Goal: Task Accomplishment & Management: Use online tool/utility

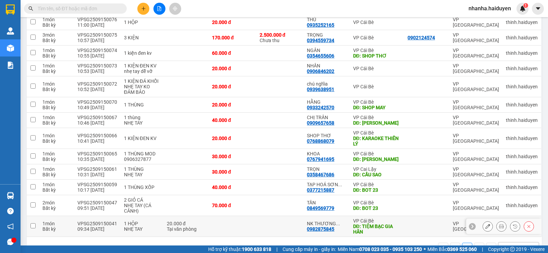
scroll to position [259, 0]
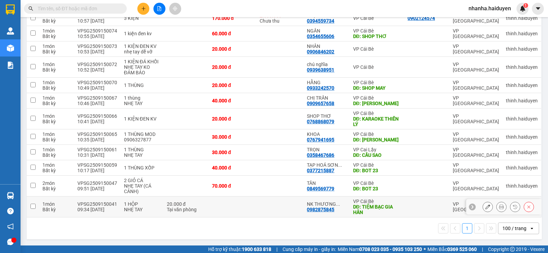
click at [391, 209] on div "DĐ: TIỆM BẠC GIA HÂN" at bounding box center [377, 209] width 48 height 11
checkbox input "true"
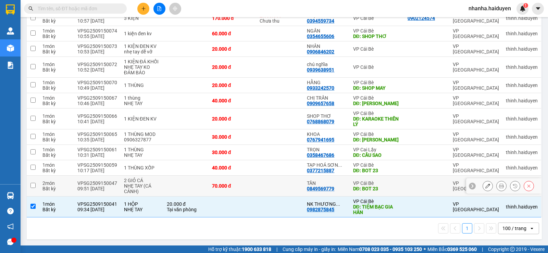
click at [364, 182] on div "VP Cái Bè" at bounding box center [377, 183] width 48 height 5
checkbox input "true"
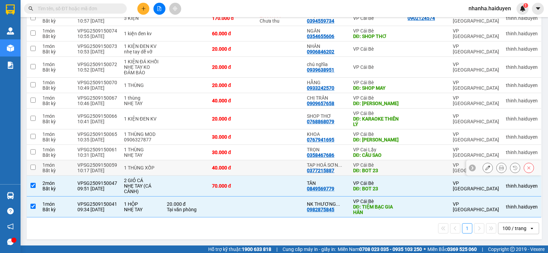
click at [368, 168] on div "DĐ: BOT 23" at bounding box center [377, 170] width 48 height 5
checkbox input "true"
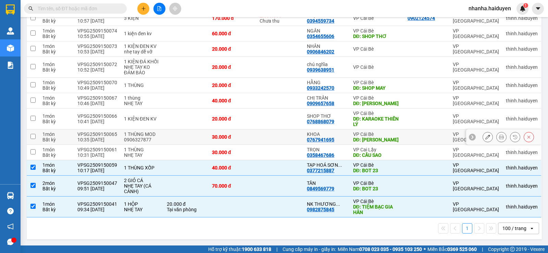
click at [387, 135] on div "VP Cái Bè" at bounding box center [377, 134] width 48 height 5
checkbox input "true"
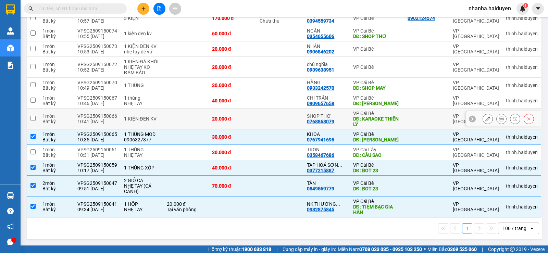
click at [386, 121] on div "DĐ: KARAOKE THIÊN LÝ" at bounding box center [377, 121] width 48 height 11
checkbox input "true"
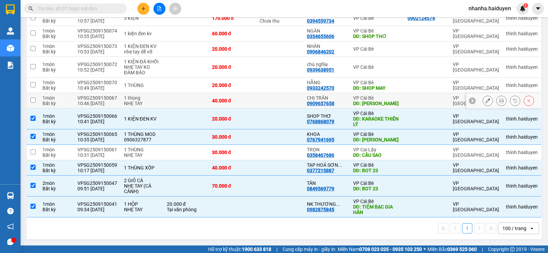
drag, startPoint x: 366, startPoint y: 94, endPoint x: 367, endPoint y: 90, distance: 3.9
click at [366, 95] on div "VP Cái Bè" at bounding box center [377, 97] width 48 height 5
checkbox input "true"
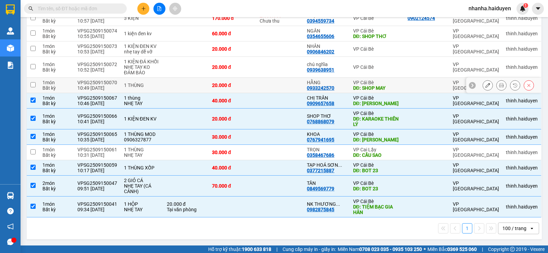
click at [372, 80] on div "VP Cái Bè" at bounding box center [377, 82] width 48 height 5
checkbox input "true"
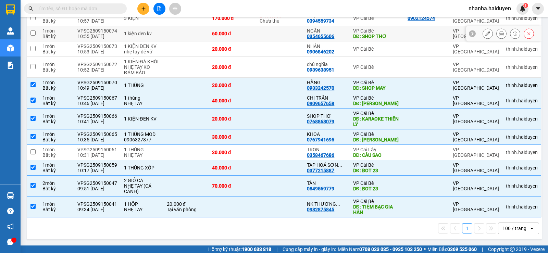
click at [216, 31] on div "60.000 đ" at bounding box center [232, 33] width 41 height 5
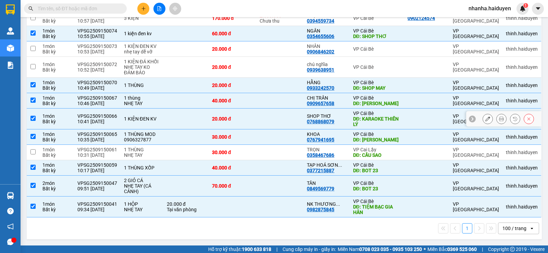
scroll to position [225, 0]
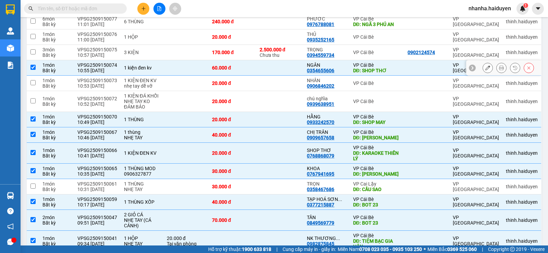
click at [361, 68] on div "DĐ: SHOP THƠ" at bounding box center [377, 70] width 48 height 5
checkbox input "false"
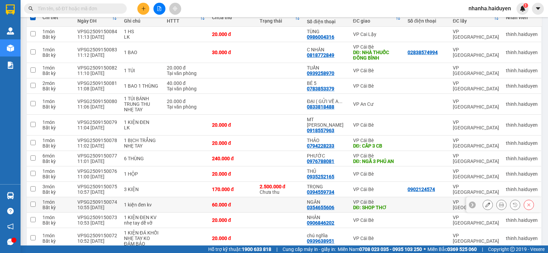
scroll to position [0, 0]
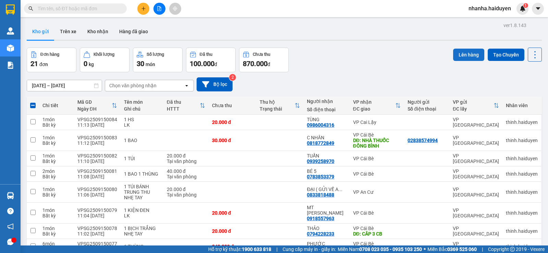
click at [453, 53] on button "Lên hàng" at bounding box center [468, 55] width 31 height 12
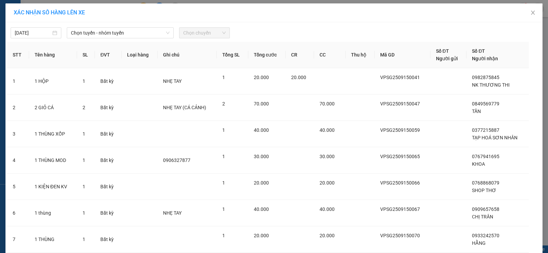
click at [100, 26] on div "[DATE] Chọn tuyến - nhóm tuyến Chọn chuyến" at bounding box center [274, 31] width 534 height 14
click at [112, 29] on span "Chọn tuyến - nhóm tuyến" at bounding box center [120, 33] width 99 height 10
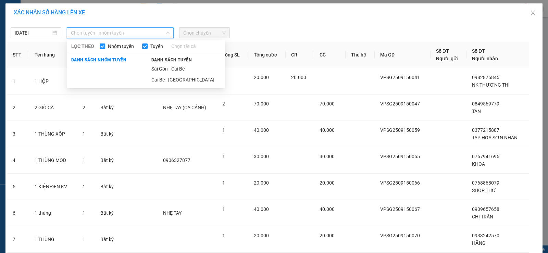
drag, startPoint x: 175, startPoint y: 69, endPoint x: 198, endPoint y: 41, distance: 36.2
click at [175, 68] on li "Sài Gòn - Cái Bè" at bounding box center [185, 68] width 77 height 11
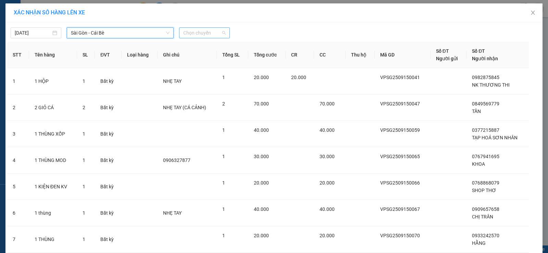
click at [202, 33] on span "Chọn chuyến" at bounding box center [204, 33] width 42 height 10
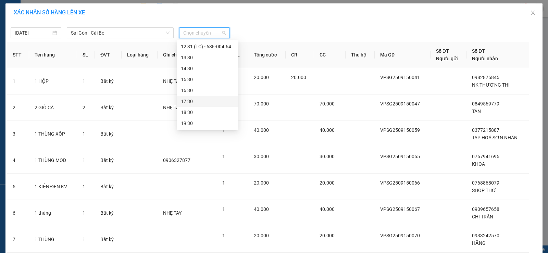
scroll to position [108, 0]
click at [210, 51] on div "11:30 - 63F-004.02" at bounding box center [207, 48] width 53 height 8
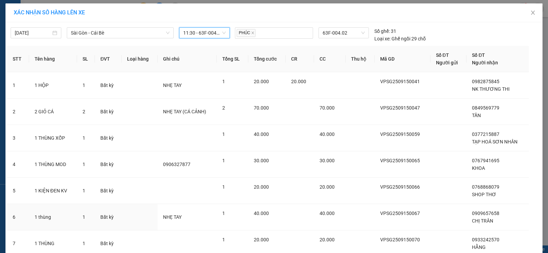
scroll to position [54, 0]
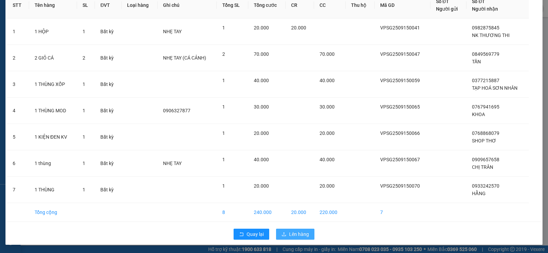
click at [289, 237] on span "Lên hàng" at bounding box center [299, 235] width 20 height 8
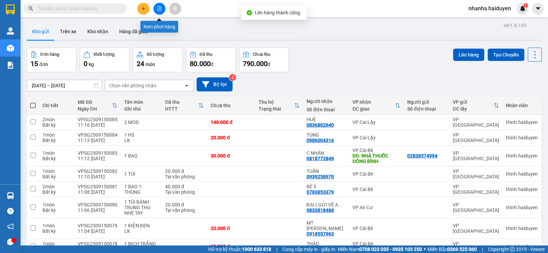
click at [157, 9] on icon "file-add" at bounding box center [159, 8] width 5 height 5
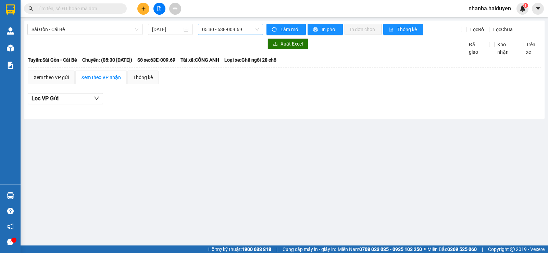
click at [210, 28] on span "05:30 - 63E-009.69" at bounding box center [230, 29] width 57 height 10
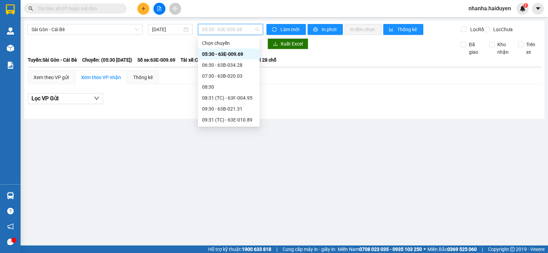
scroll to position [34, 0]
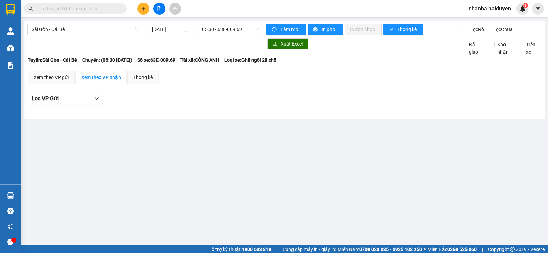
drag, startPoint x: 246, startPoint y: 160, endPoint x: 165, endPoint y: 105, distance: 98.2
click at [234, 148] on main "[GEOGRAPHIC_DATA] - Cái Bè [DATE] 05:30 - 63E-009.69 Làm mới In phơi In đơn chọ…" at bounding box center [274, 123] width 548 height 246
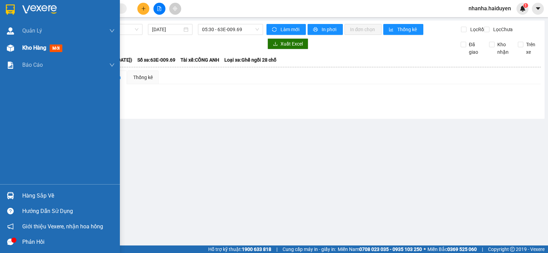
click at [9, 42] on div at bounding box center [10, 48] width 12 height 12
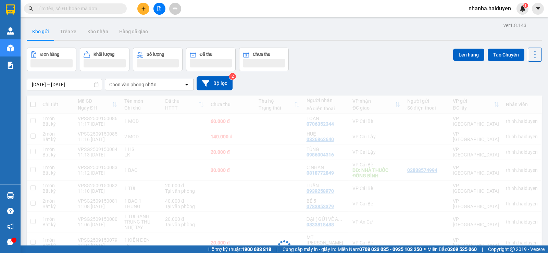
scroll to position [160, 0]
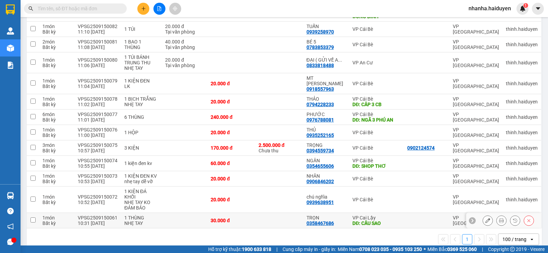
click at [361, 221] on div "DĐ: CẦU SAO" at bounding box center [377, 223] width 48 height 5
checkbox input "true"
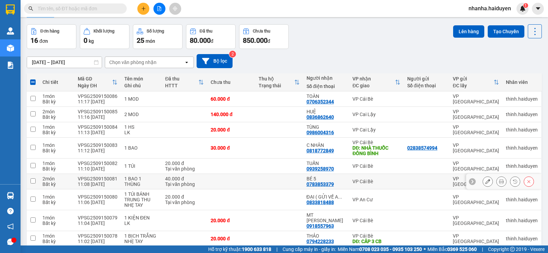
scroll to position [0, 0]
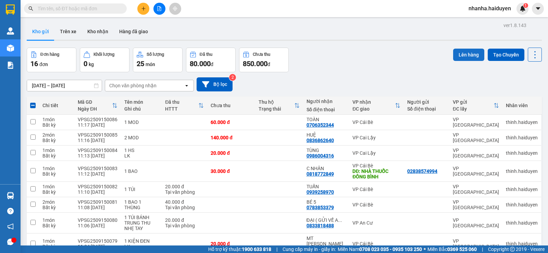
click at [467, 55] on button "Lên hàng" at bounding box center [468, 55] width 31 height 12
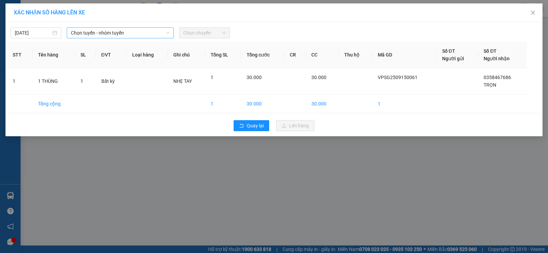
click at [138, 29] on span "Chọn tuyến - nhóm tuyến" at bounding box center [120, 33] width 99 height 10
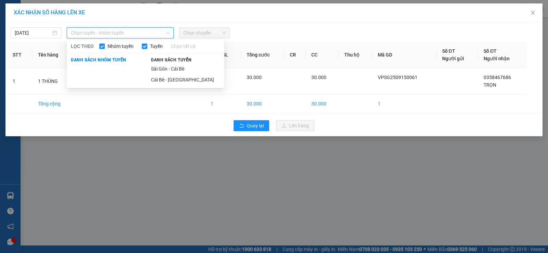
click at [178, 63] on div "Danh sách tuyến [GEOGRAPHIC_DATA] - [GEOGRAPHIC_DATA] Bè Cái Bè - [GEOGRAPHIC_D…" at bounding box center [185, 70] width 77 height 29
click at [178, 66] on li "Sài Gòn - Cái Bè" at bounding box center [185, 68] width 77 height 11
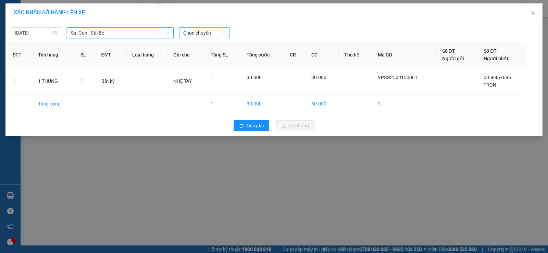
click at [193, 34] on span "Chọn chuyến" at bounding box center [204, 33] width 42 height 10
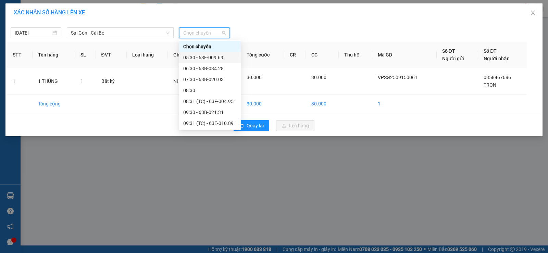
scroll to position [103, 0]
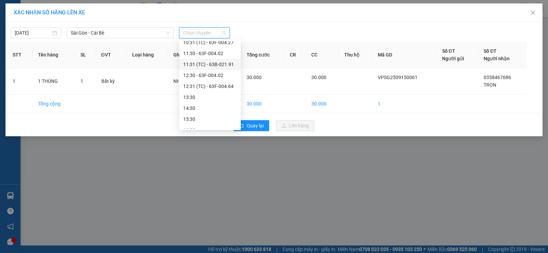
click at [220, 66] on div "11:31 (TC) - 63B-021.91" at bounding box center [209, 65] width 53 height 8
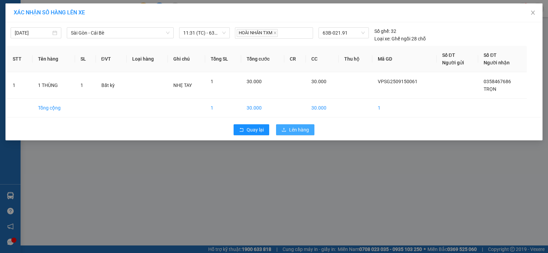
click at [288, 133] on button "Lên hàng" at bounding box center [295, 129] width 38 height 11
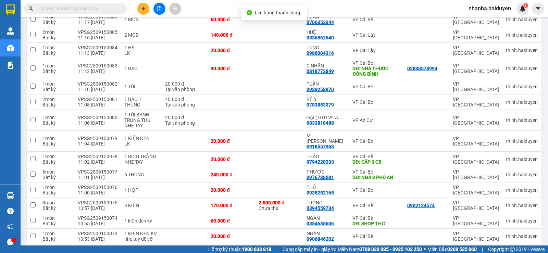
scroll to position [145, 0]
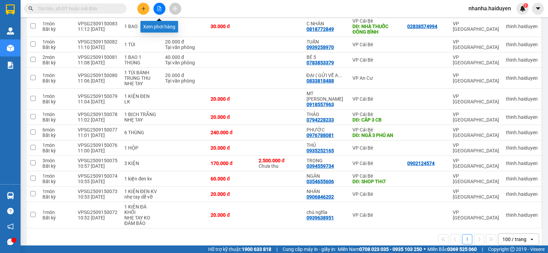
click at [158, 6] on button at bounding box center [159, 9] width 12 height 12
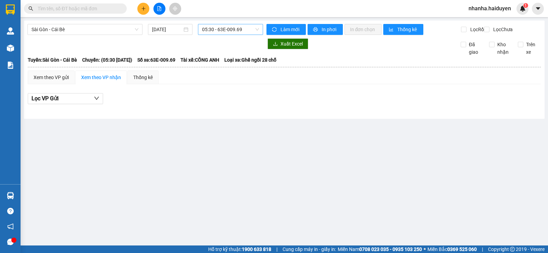
click at [214, 29] on span "05:30 - 63E-009.69" at bounding box center [230, 29] width 57 height 10
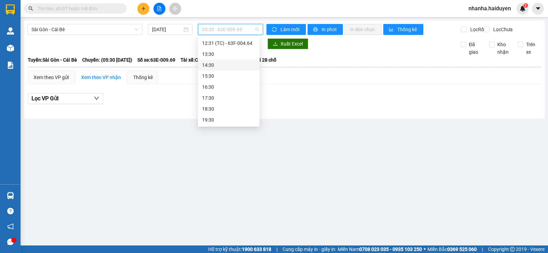
scroll to position [108, 0]
click at [249, 50] on div "11:30 - 63F-004.02" at bounding box center [229, 44] width 62 height 11
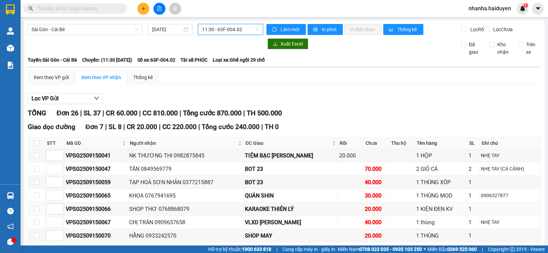
scroll to position [103, 0]
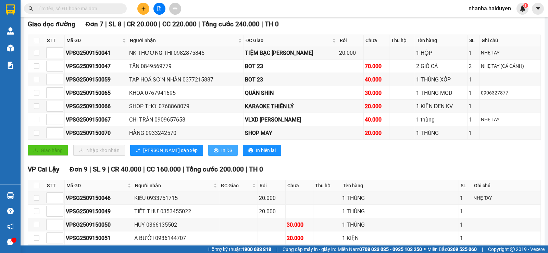
click at [208, 152] on button "In DS" at bounding box center [222, 150] width 29 height 11
click at [329, 161] on div "Giao dọc đường Đơn 7 | SL 8 | CR 20.000 | CC 220.000 | Tổng cước 240.000 | TH 0…" at bounding box center [284, 90] width 513 height 142
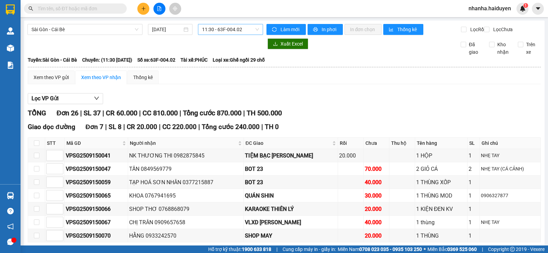
click at [202, 32] on span "11:30 - 63F-004.02" at bounding box center [230, 29] width 57 height 10
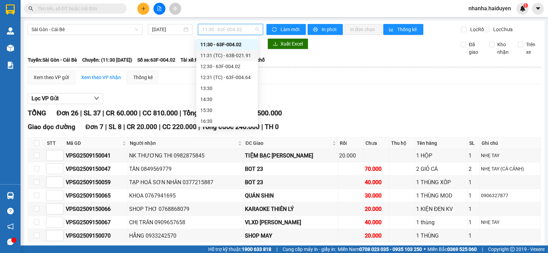
click at [226, 56] on div "11:31 (TC) - 63B-021.91" at bounding box center [226, 56] width 53 height 8
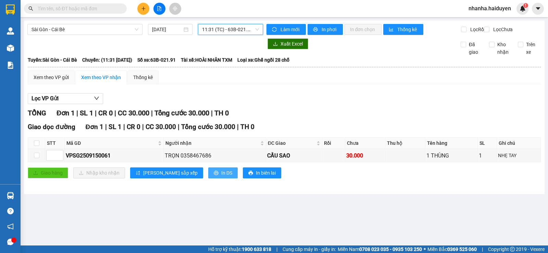
click at [221, 177] on span "In DS" at bounding box center [226, 173] width 11 height 8
click at [38, 146] on input "checkbox" at bounding box center [36, 142] width 5 height 5
checkbox input "true"
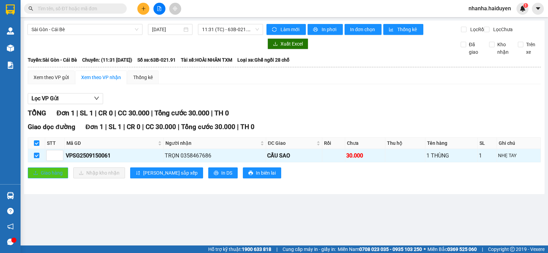
click at [45, 175] on div "Giao dọc đường Đơn 1 | SL 1 | CR 0 | CC 30.000 | Tổng cước 30.000 | TH 0 STT Mã…" at bounding box center [284, 153] width 513 height 62
click at [45, 175] on span "Giao hàng" at bounding box center [52, 173] width 22 height 8
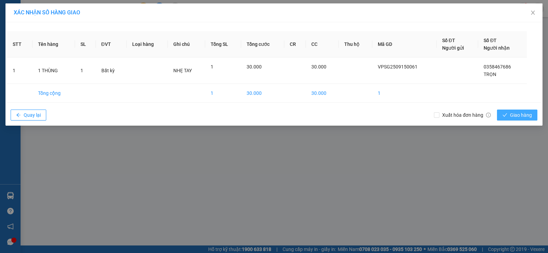
click at [519, 113] on span "Giao hàng" at bounding box center [521, 115] width 22 height 8
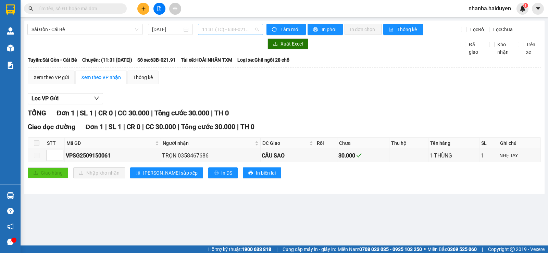
click at [210, 33] on span "11:31 (TC) - 63B-021.91" at bounding box center [230, 29] width 57 height 10
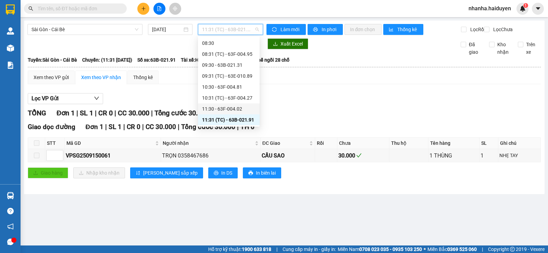
click at [234, 109] on div "11:30 - 63F-004.02" at bounding box center [228, 109] width 53 height 8
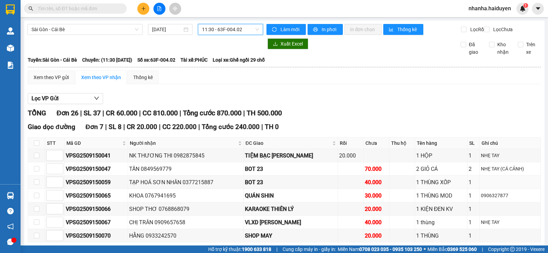
scroll to position [137, 0]
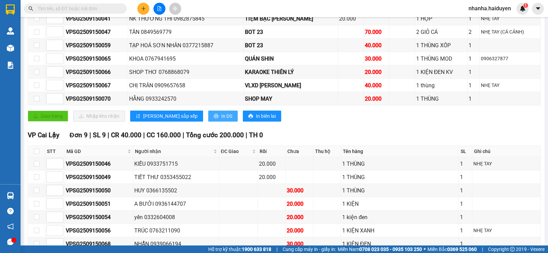
click at [208, 122] on button "In DS" at bounding box center [222, 116] width 29 height 11
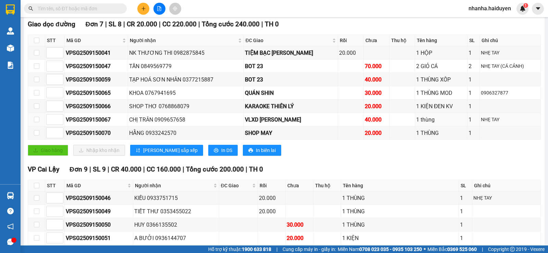
scroll to position [0, 0]
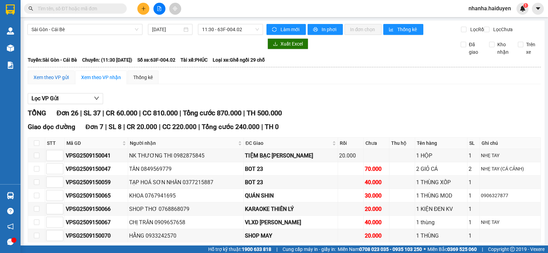
click at [42, 81] on div "Xem theo VP gửi" at bounding box center [51, 78] width 35 height 8
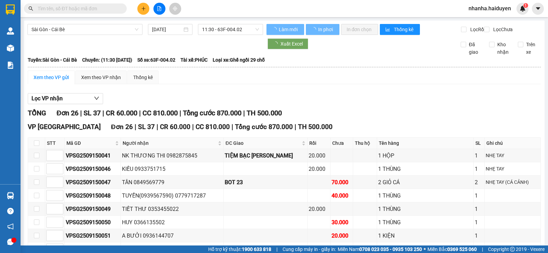
scroll to position [292, 0]
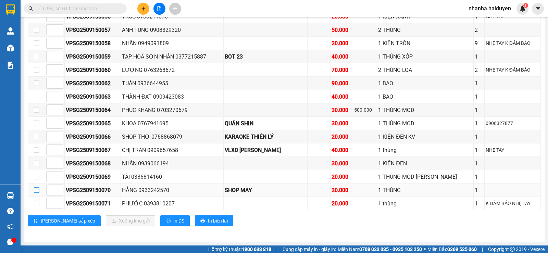
click at [39, 193] on input "checkbox" at bounding box center [36, 189] width 5 height 5
checkbox input "true"
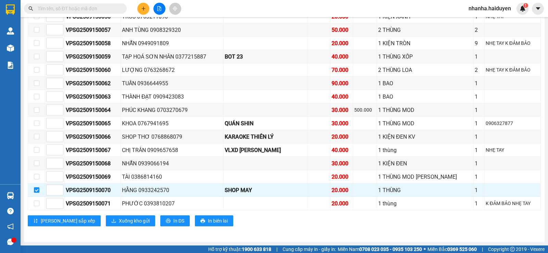
click at [92, 228] on div "VP [GEOGRAPHIC_DATA] 26 | SL 37 | CR 60.000 | CC 810.000 | Tổng cước 870.000 | …" at bounding box center [284, 34] width 513 height 396
click at [106, 225] on button "Xuống kho gửi" at bounding box center [130, 220] width 49 height 11
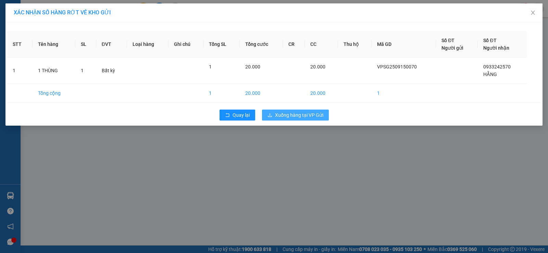
click at [304, 116] on span "Xuống hàng tại VP Gửi" at bounding box center [299, 115] width 48 height 8
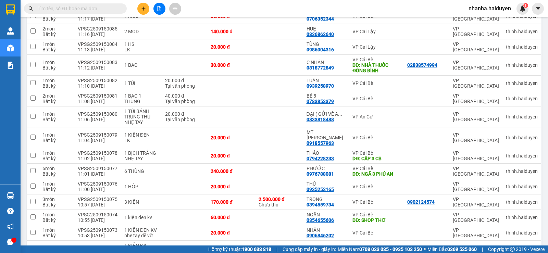
scroll to position [191, 0]
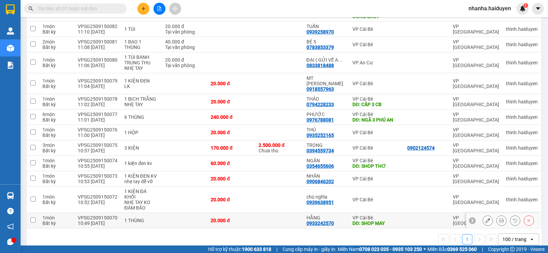
drag, startPoint x: 31, startPoint y: 208, endPoint x: 38, endPoint y: 206, distance: 7.4
click at [31, 218] on input "checkbox" at bounding box center [32, 220] width 5 height 5
checkbox input "true"
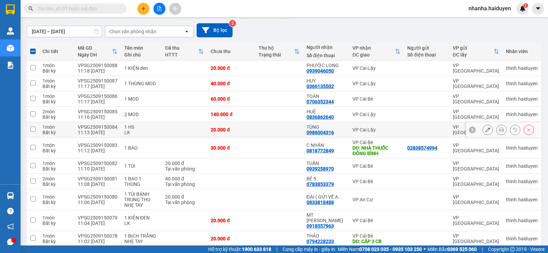
scroll to position [0, 0]
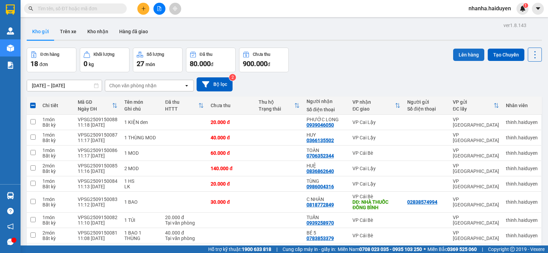
click at [471, 59] on button "Lên hàng" at bounding box center [468, 55] width 31 height 12
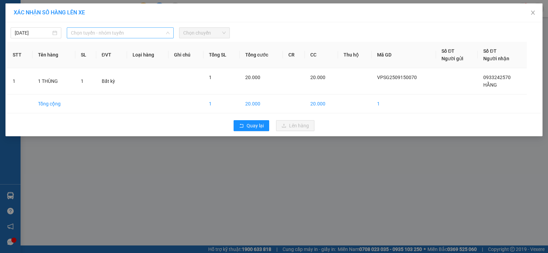
click at [137, 33] on span "Chọn tuyến - nhóm tuyến" at bounding box center [120, 33] width 99 height 10
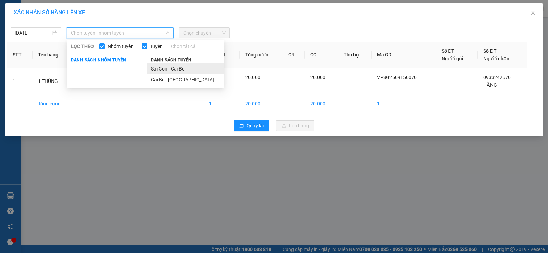
click at [167, 69] on li "Sài Gòn - Cái Bè" at bounding box center [185, 68] width 77 height 11
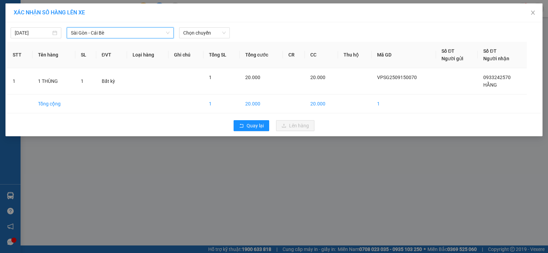
click at [112, 25] on div "[DATE] [GEOGRAPHIC_DATA] - Cái Bè [GEOGRAPHIC_DATA] - Cái Bè LỌC THEO Nhóm tuyế…" at bounding box center [274, 31] width 534 height 14
click at [110, 30] on span "Sài Gòn - Cái Bè" at bounding box center [120, 33] width 99 height 10
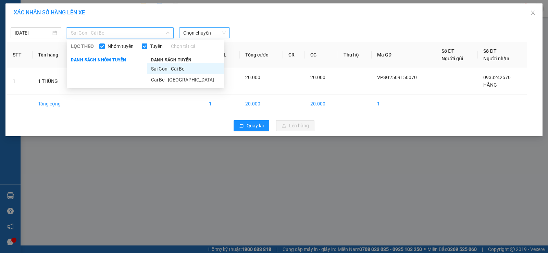
click at [223, 35] on span "Chọn chuyến" at bounding box center [204, 33] width 42 height 10
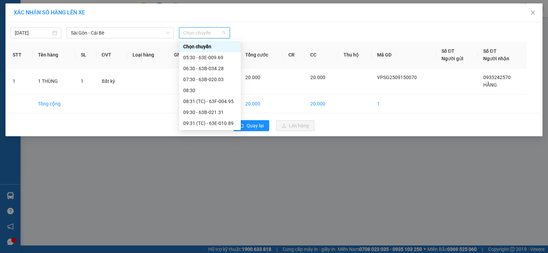
scroll to position [69, 0]
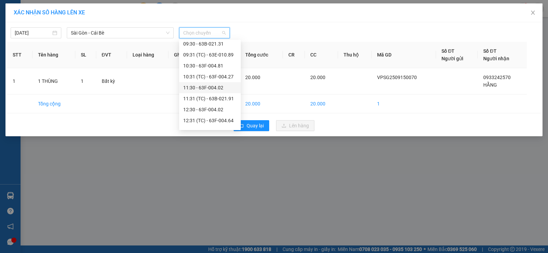
click at [213, 84] on div "11:30 - 63F-004.02" at bounding box center [210, 87] width 62 height 11
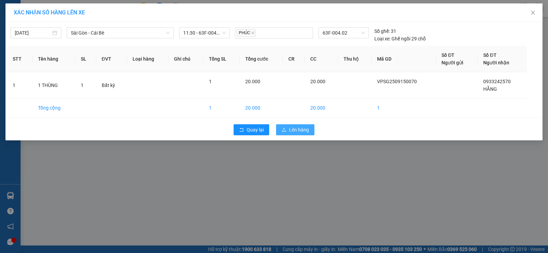
click at [295, 131] on span "Lên hàng" at bounding box center [299, 130] width 20 height 8
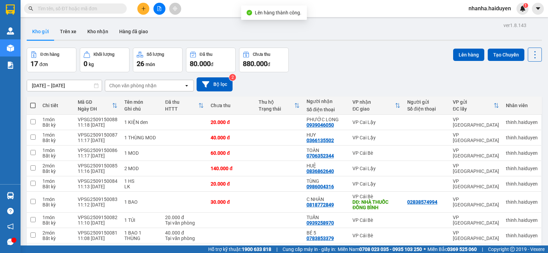
scroll to position [137, 0]
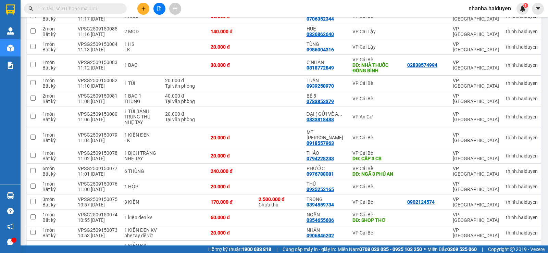
click at [161, 7] on icon "file-add" at bounding box center [159, 8] width 5 height 5
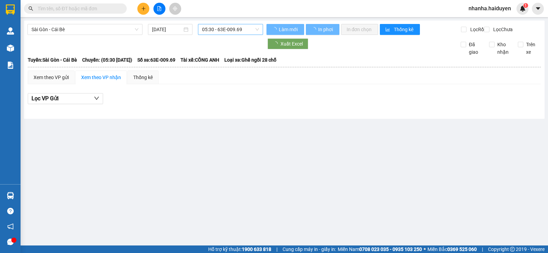
click at [214, 24] on div "05:30 - 63E-009.69" at bounding box center [230, 29] width 65 height 11
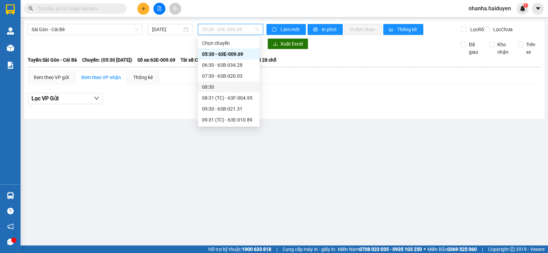
scroll to position [69, 0]
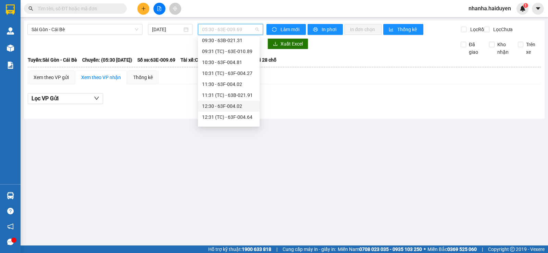
click at [218, 109] on div "12:30 - 63F-004.02" at bounding box center [228, 106] width 53 height 8
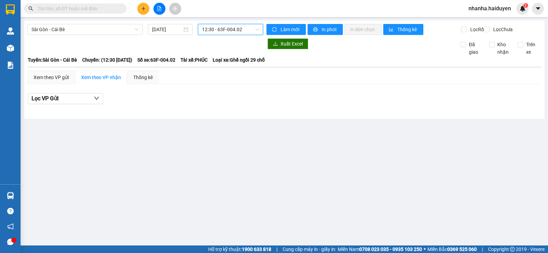
click at [217, 30] on span "12:30 - 63F-004.02" at bounding box center [230, 29] width 57 height 10
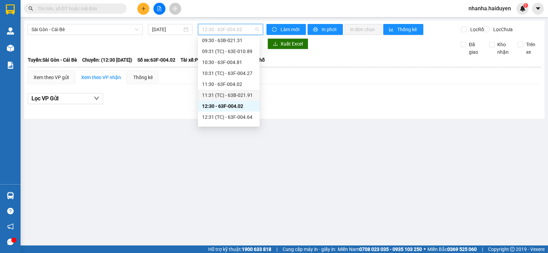
click at [229, 91] on div "11:31 (TC) - 63B-021.91" at bounding box center [229, 95] width 62 height 11
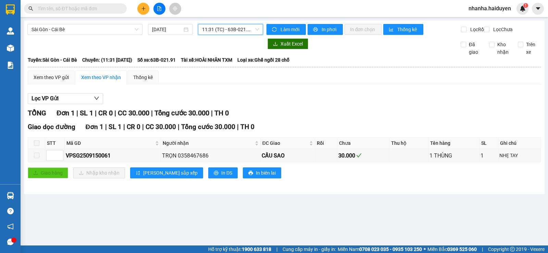
click at [258, 31] on span "11:31 (TC) - 63B-021.91" at bounding box center [230, 29] width 57 height 10
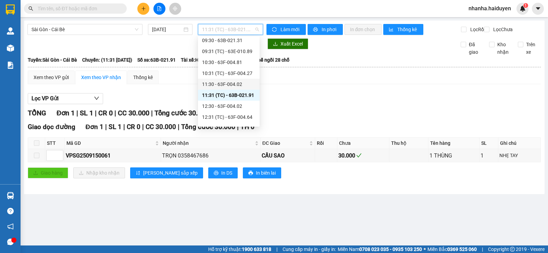
click at [238, 87] on div "11:30 - 63F-004.02" at bounding box center [228, 85] width 53 height 8
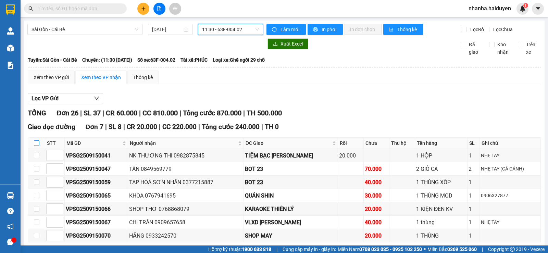
click at [37, 146] on input "checkbox" at bounding box center [36, 142] width 5 height 5
checkbox input "true"
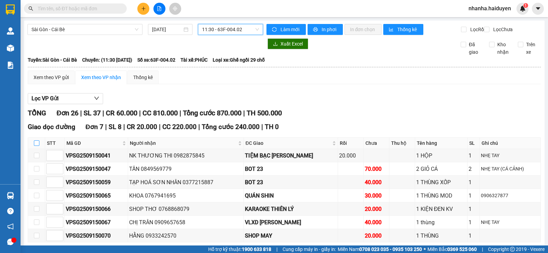
checkbox input "true"
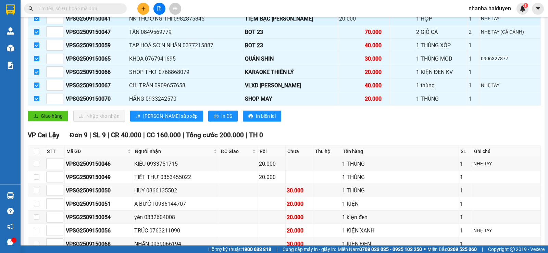
scroll to position [69, 0]
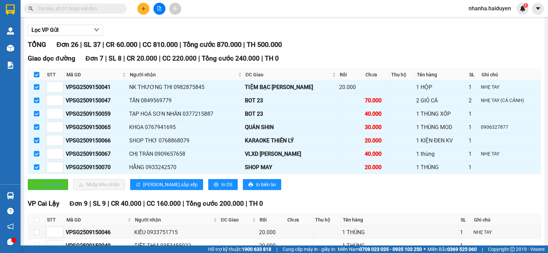
click at [40, 186] on button "Giao hàng" at bounding box center [48, 184] width 40 height 11
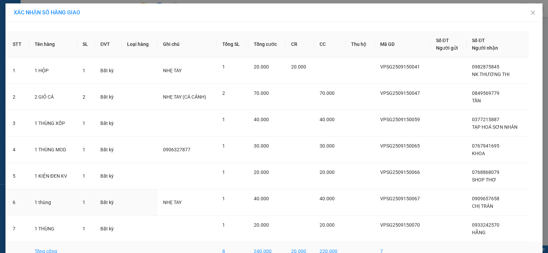
scroll to position [39, 0]
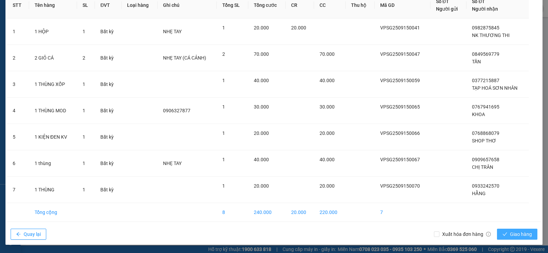
click at [519, 235] on span "Giao hàng" at bounding box center [521, 235] width 22 height 8
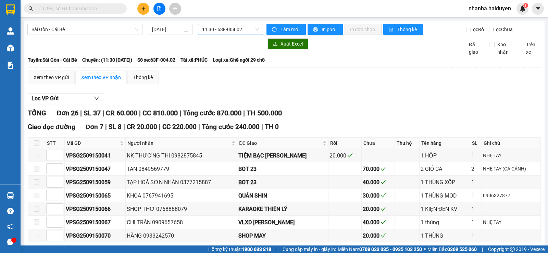
click at [248, 31] on span "11:30 - 63F-004.02" at bounding box center [230, 29] width 57 height 10
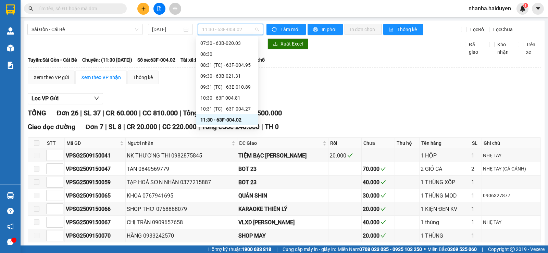
scroll to position [67, 0]
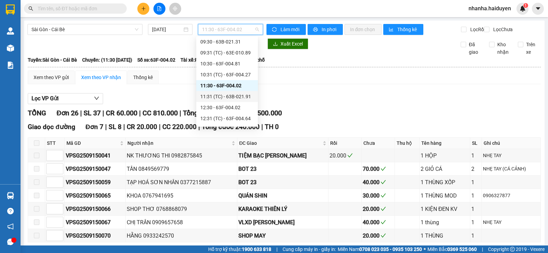
click at [225, 98] on div "11:31 (TC) - 63B-021.91" at bounding box center [226, 97] width 53 height 8
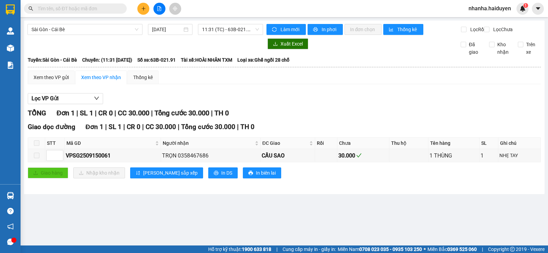
drag, startPoint x: 42, startPoint y: 44, endPoint x: 39, endPoint y: 43, distance: 3.4
click at [42, 44] on div "[GEOGRAPHIC_DATA] - Cái Bè [DATE] 11:31 (TC) - 63B-021.91 Làm mới In phơi In đơ…" at bounding box center [284, 108] width 521 height 174
